Goal: Task Accomplishment & Management: Use online tool/utility

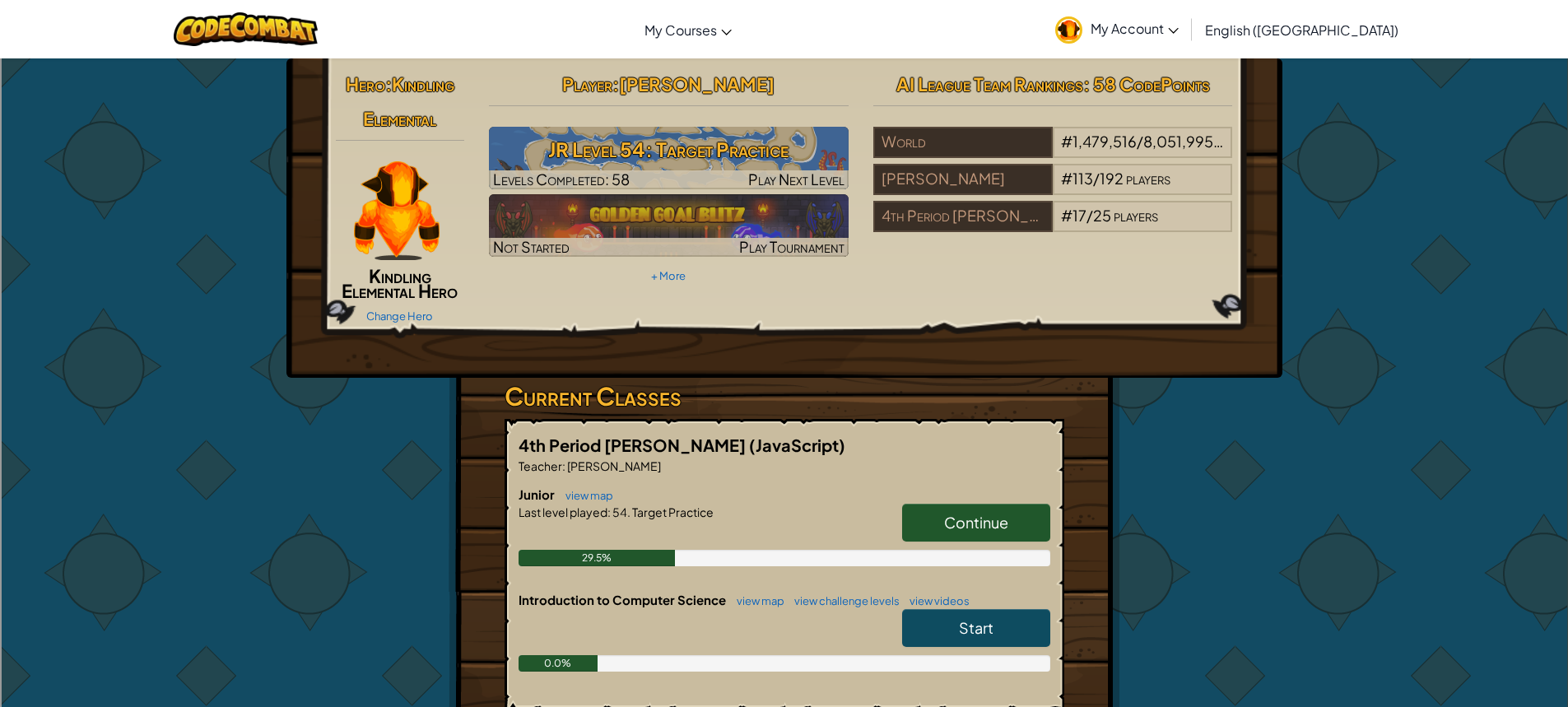
click at [1030, 534] on link "Continue" at bounding box center [976, 522] width 148 height 38
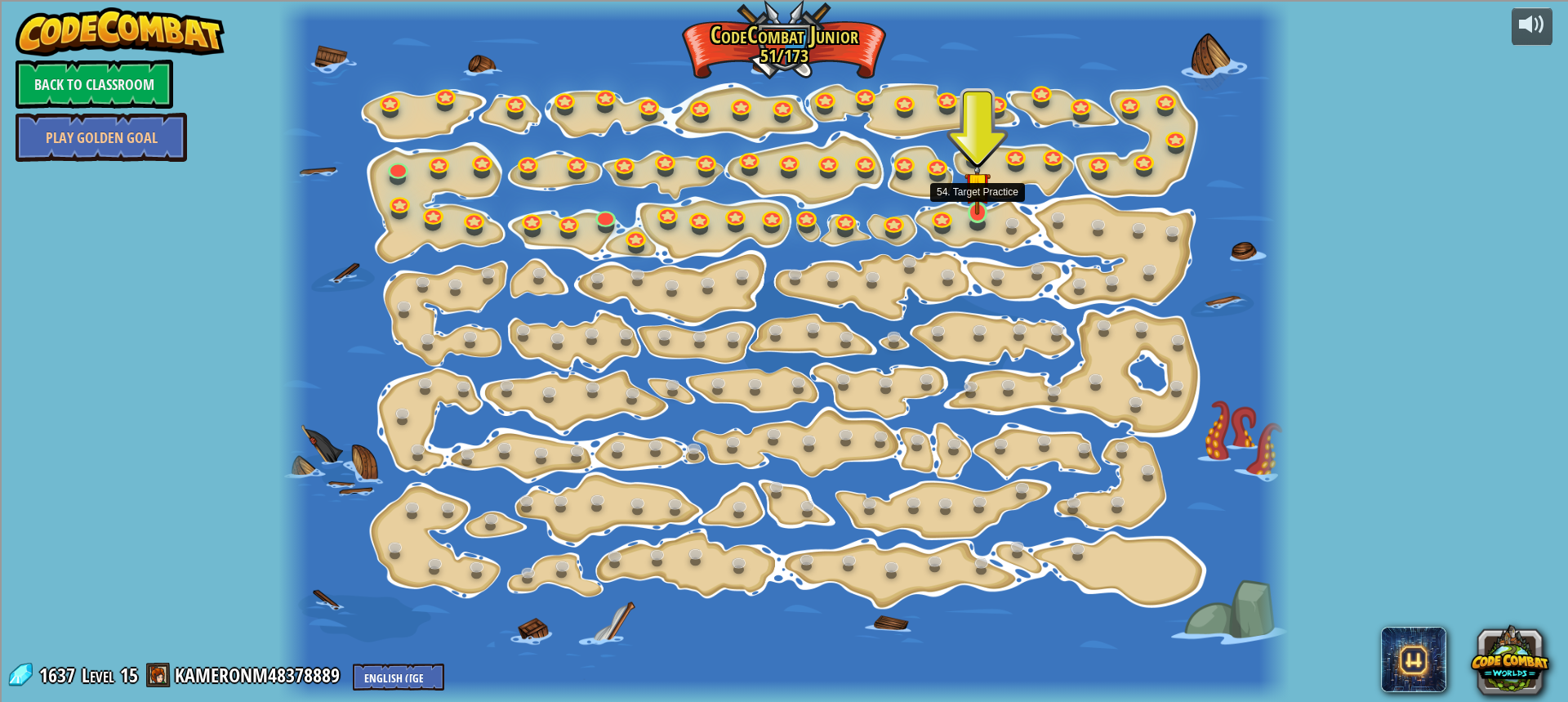
click at [969, 202] on img at bounding box center [977, 185] width 26 height 60
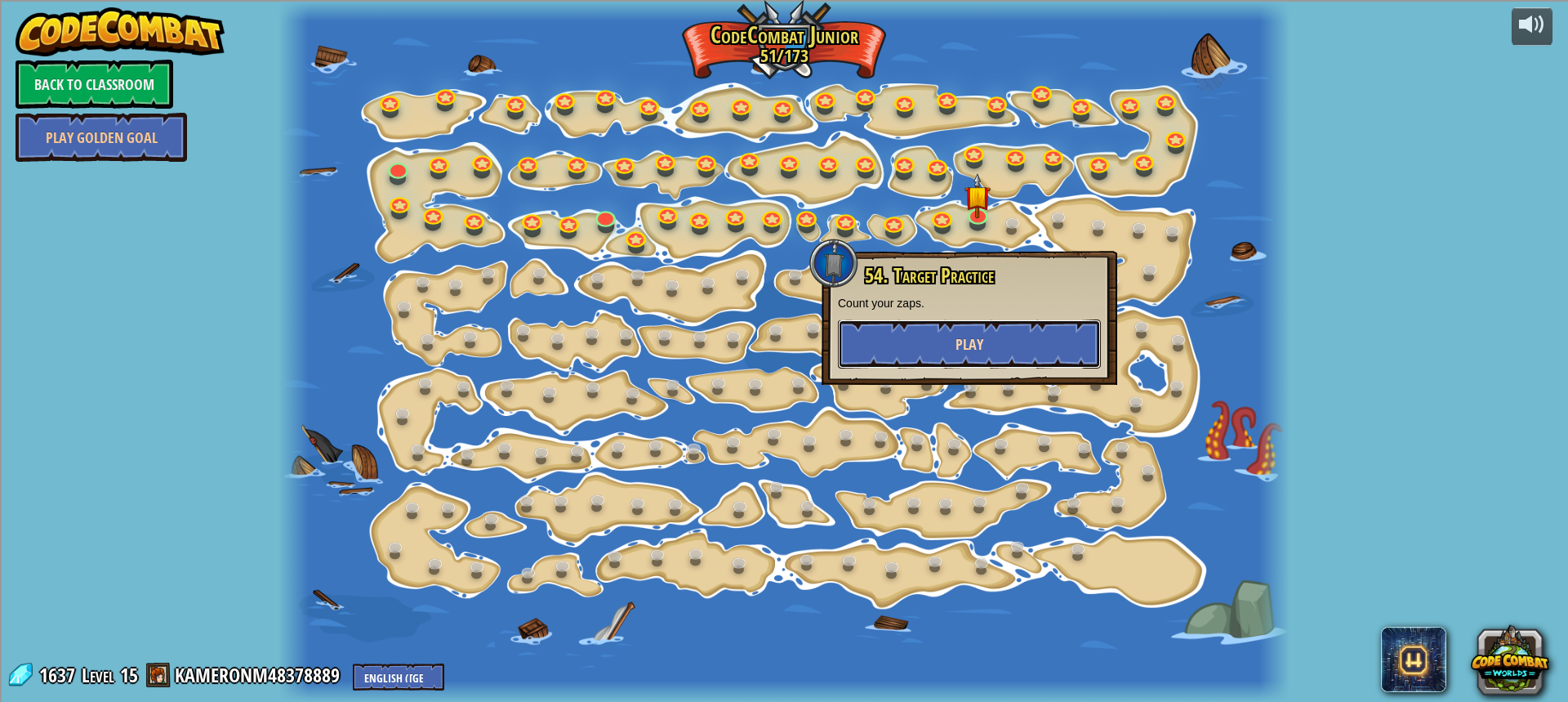
click at [969, 325] on button "Play" at bounding box center [969, 344] width 263 height 49
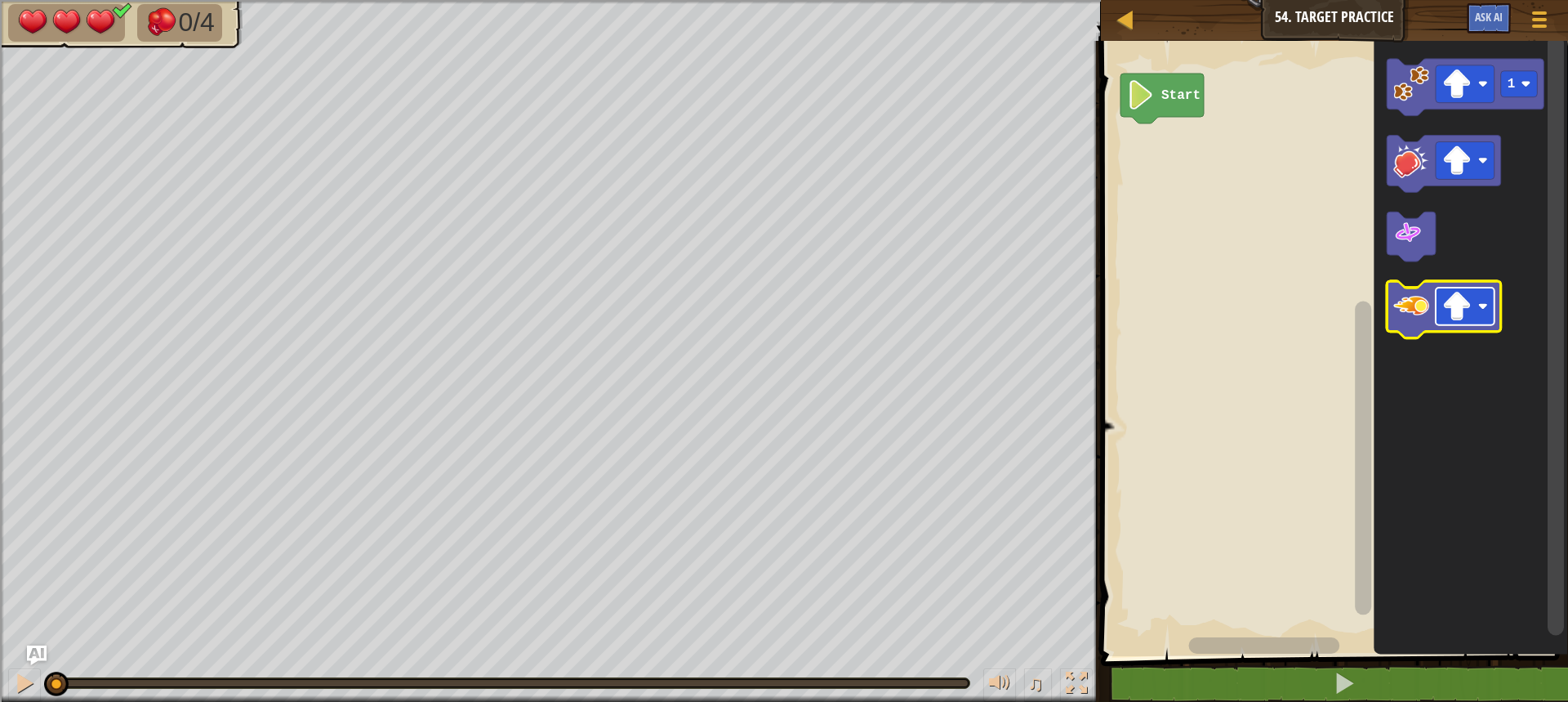
click at [1475, 294] on rect "Blockly Workspace" at bounding box center [1465, 307] width 59 height 38
click at [1400, 329] on icon "Blockly Workspace" at bounding box center [1444, 310] width 114 height 57
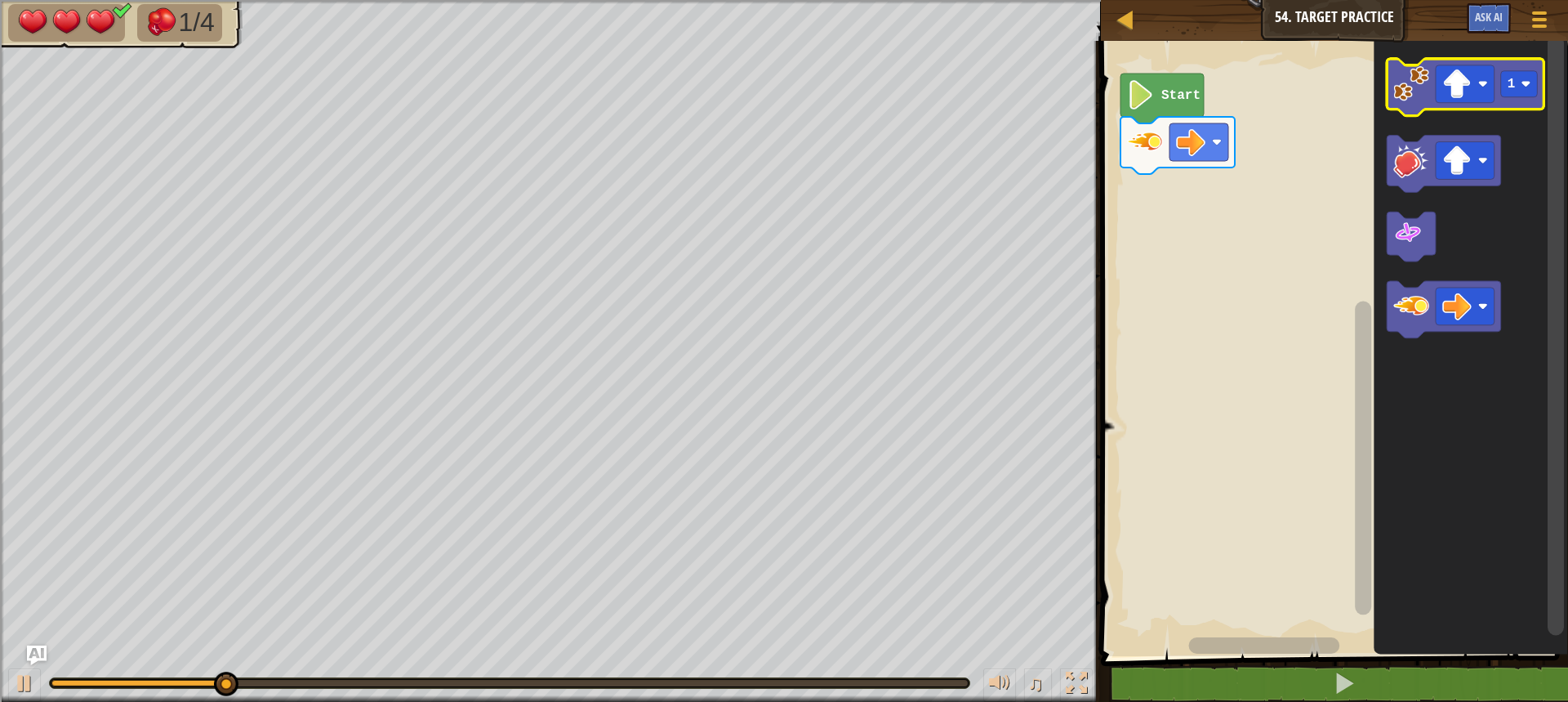
click at [1410, 104] on icon "Blockly Workspace" at bounding box center [1465, 87] width 158 height 57
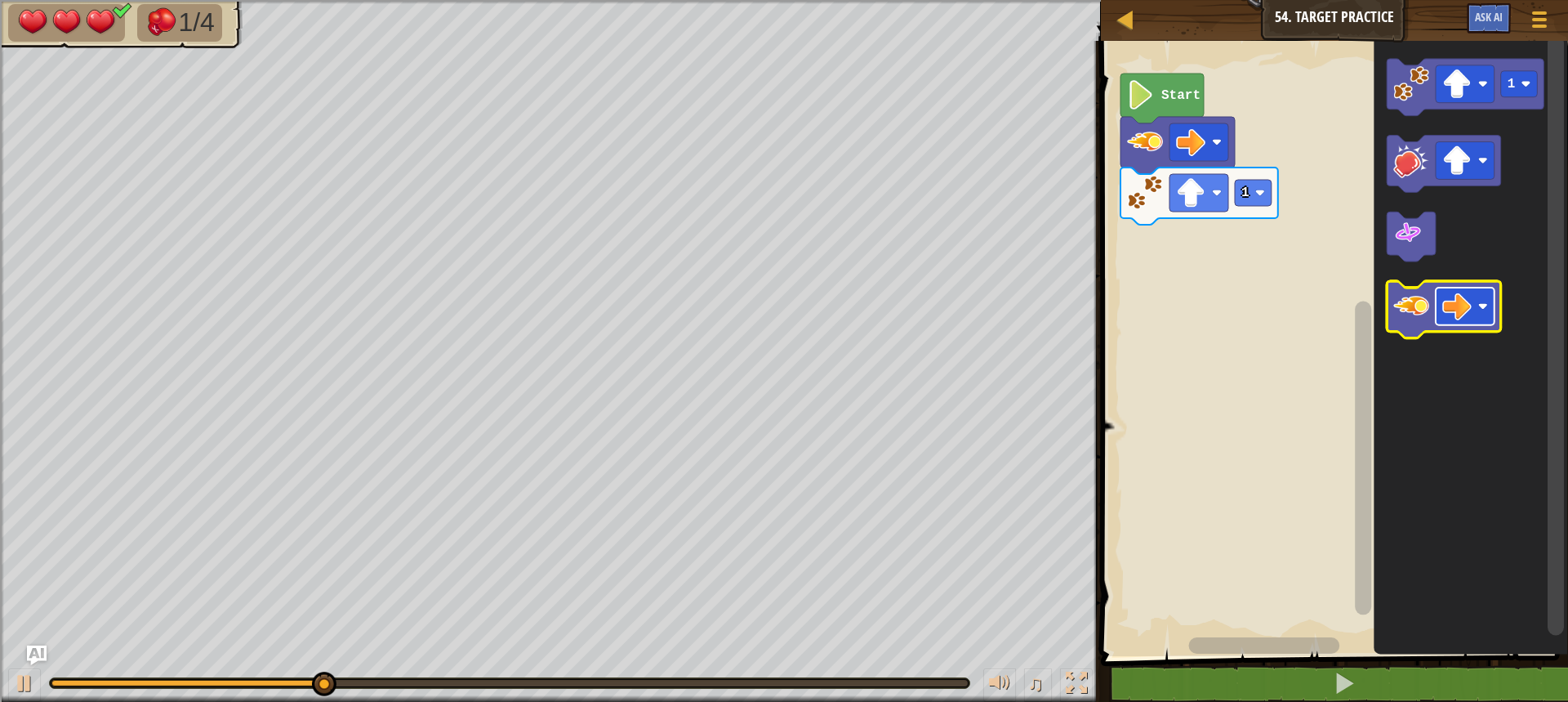
click at [1461, 321] on image "Blockly Workspace" at bounding box center [1456, 307] width 29 height 29
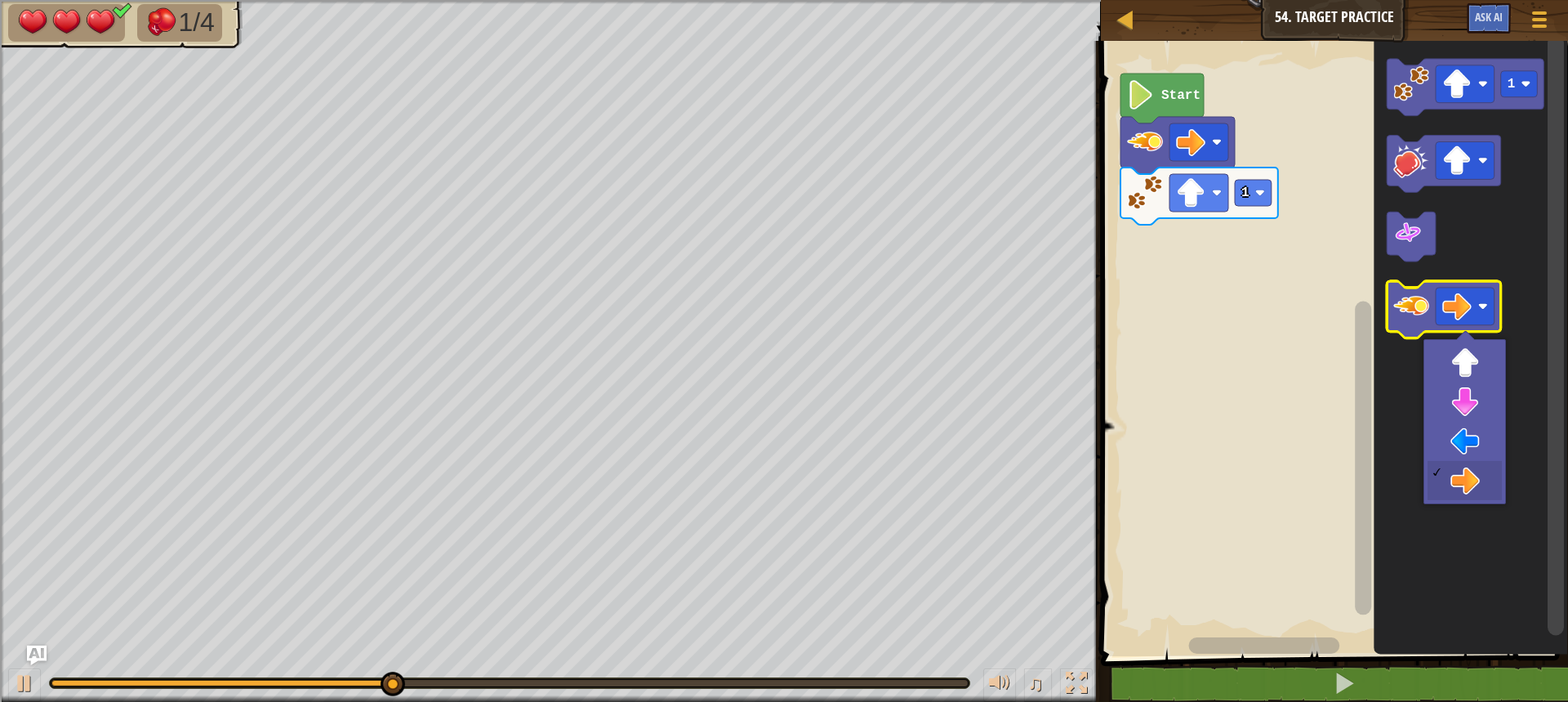
click at [1425, 320] on image "Blockly Workspace" at bounding box center [1410, 307] width 36 height 36
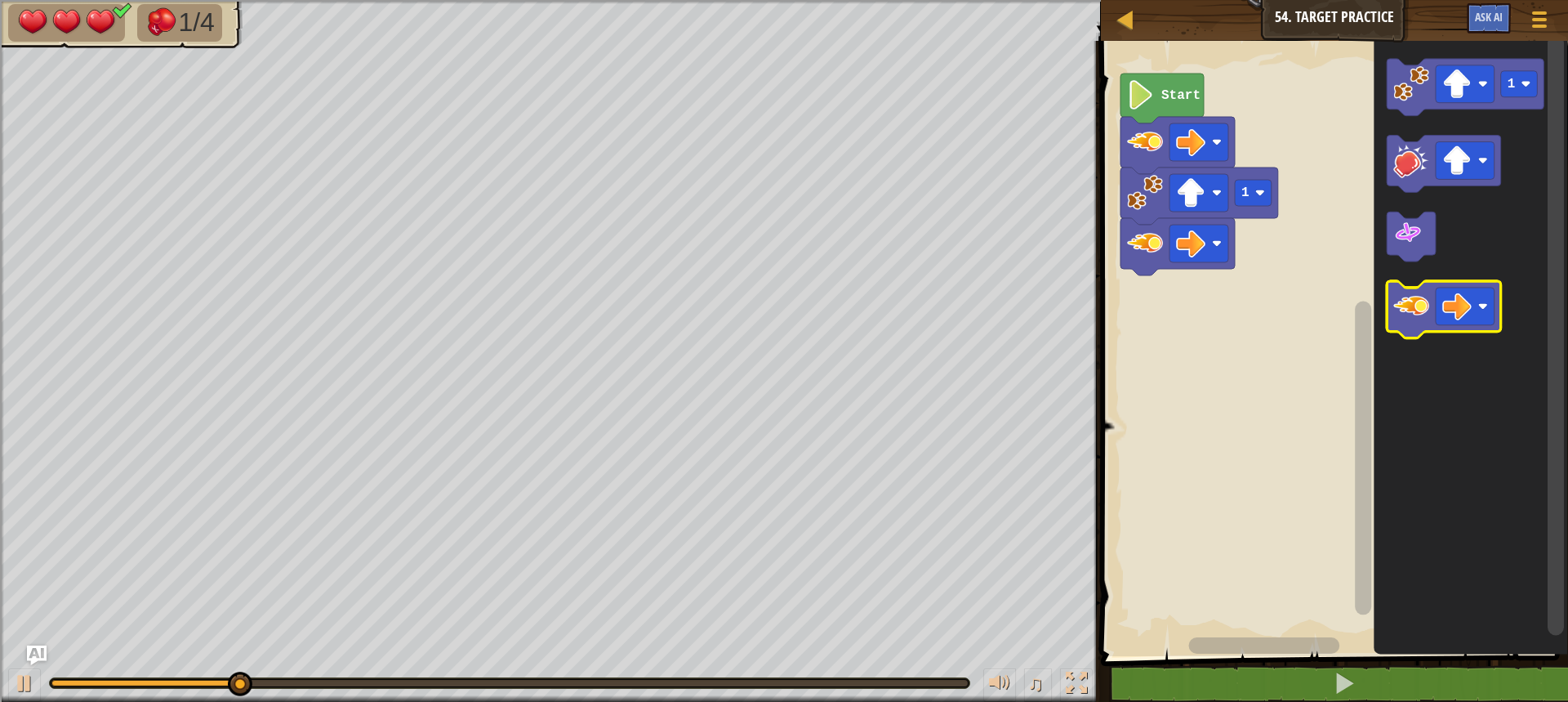
click at [1425, 320] on image "Blockly Workspace" at bounding box center [1410, 307] width 36 height 36
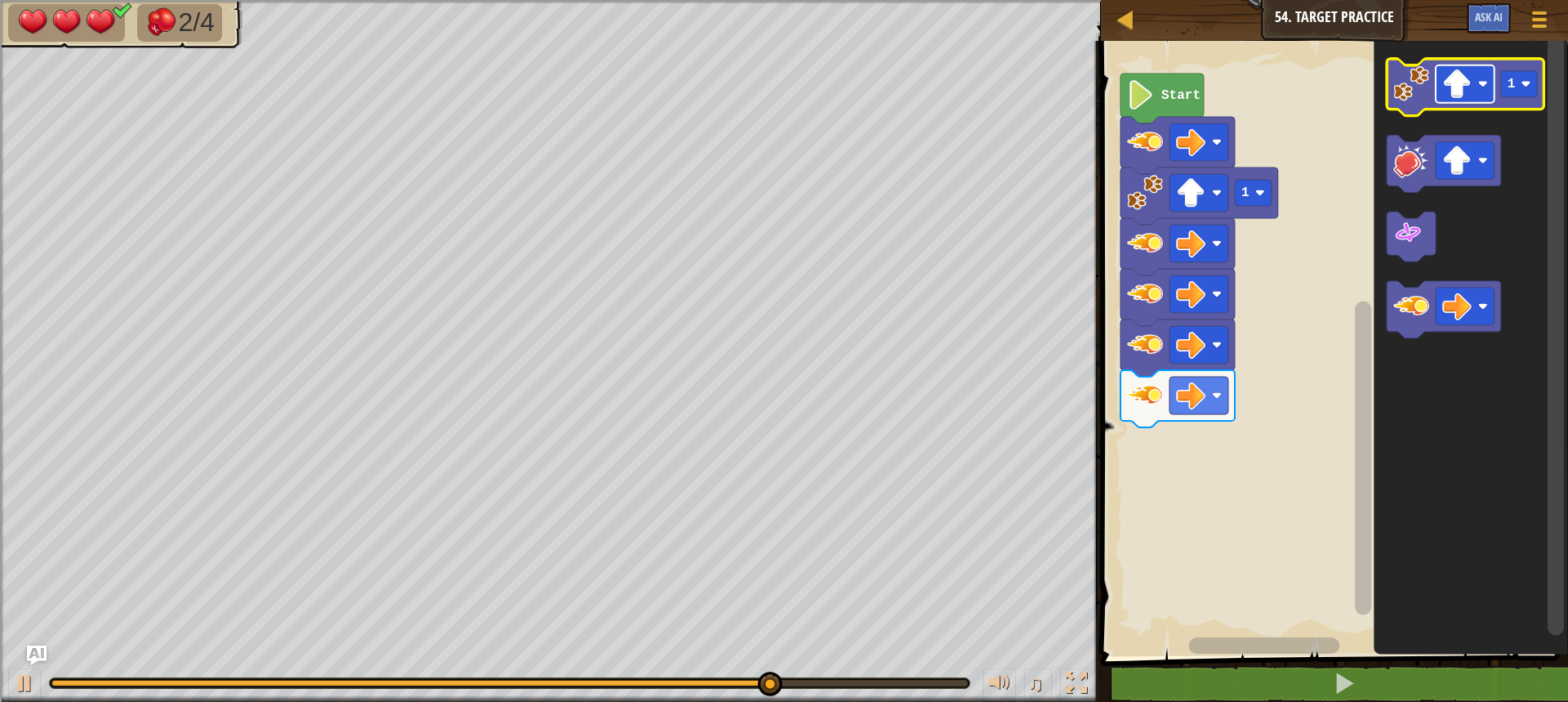
click at [1454, 91] on image "Blockly Workspace" at bounding box center [1456, 84] width 29 height 29
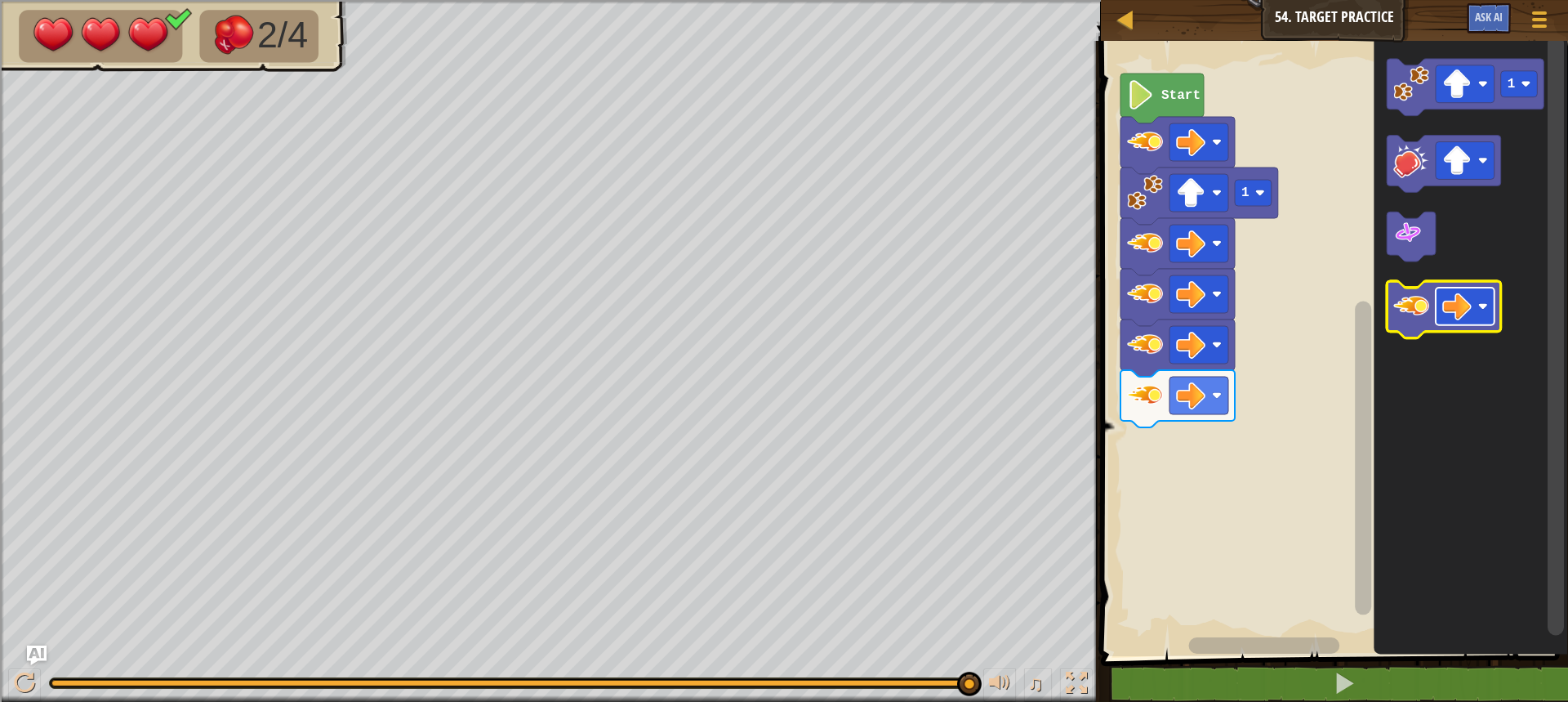
click at [1456, 312] on image "Blockly Workspace" at bounding box center [1456, 307] width 29 height 29
click at [1394, 318] on image "Blockly Workspace" at bounding box center [1410, 307] width 36 height 36
